Goal: Find contact information: Find contact information

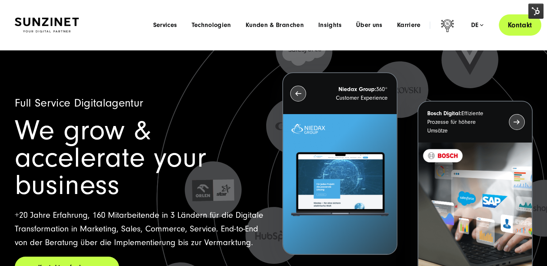
click at [521, 31] on link "Kontakt" at bounding box center [520, 24] width 42 height 21
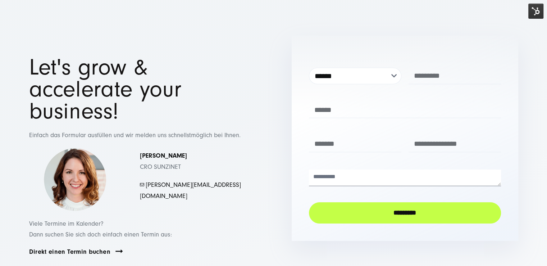
scroll to position [72, 0]
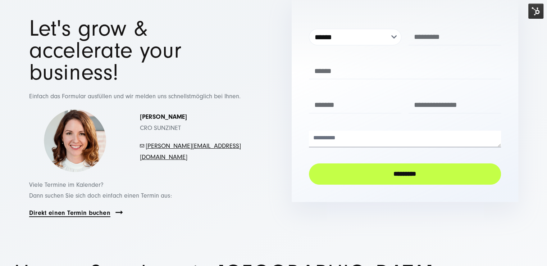
click at [110, 209] on link "Direkt einen Termin buchen" at bounding box center [69, 213] width 81 height 8
click at [537, 16] on img at bounding box center [535, 11] width 15 height 15
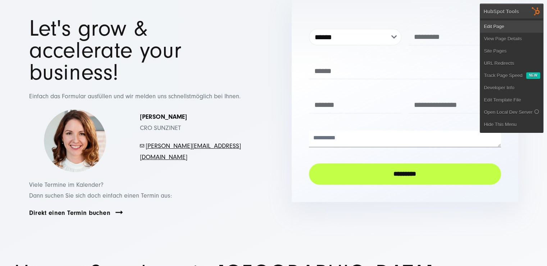
click at [515, 22] on link "Edit Page" at bounding box center [511, 27] width 63 height 12
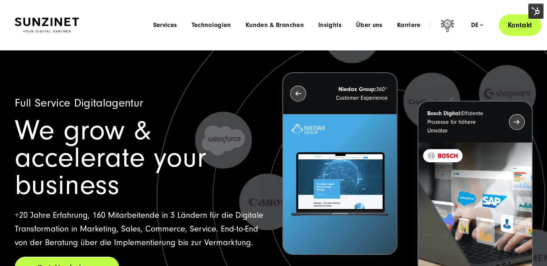
click at [521, 23] on link "Kontakt" at bounding box center [520, 24] width 42 height 21
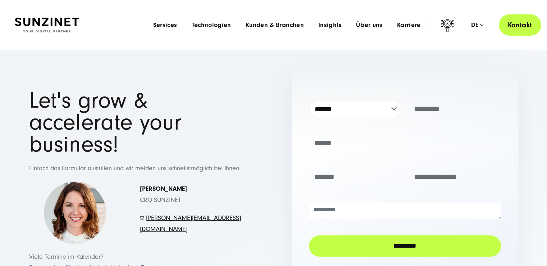
click at [529, 23] on link "Kontakt" at bounding box center [520, 24] width 42 height 21
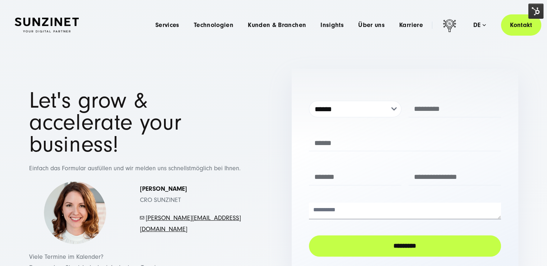
click at [540, 14] on img at bounding box center [535, 11] width 15 height 15
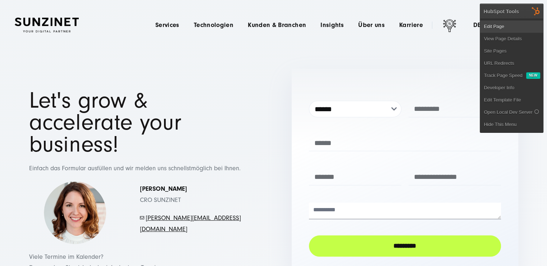
click at [534, 21] on link "Edit Page" at bounding box center [511, 27] width 63 height 12
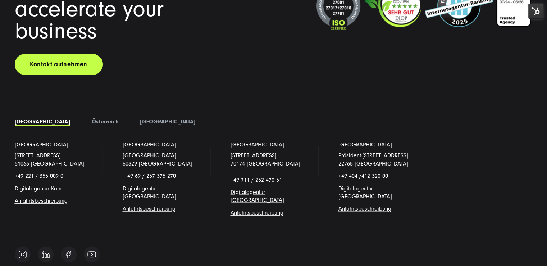
scroll to position [861, 0]
